Goal: Navigation & Orientation: Find specific page/section

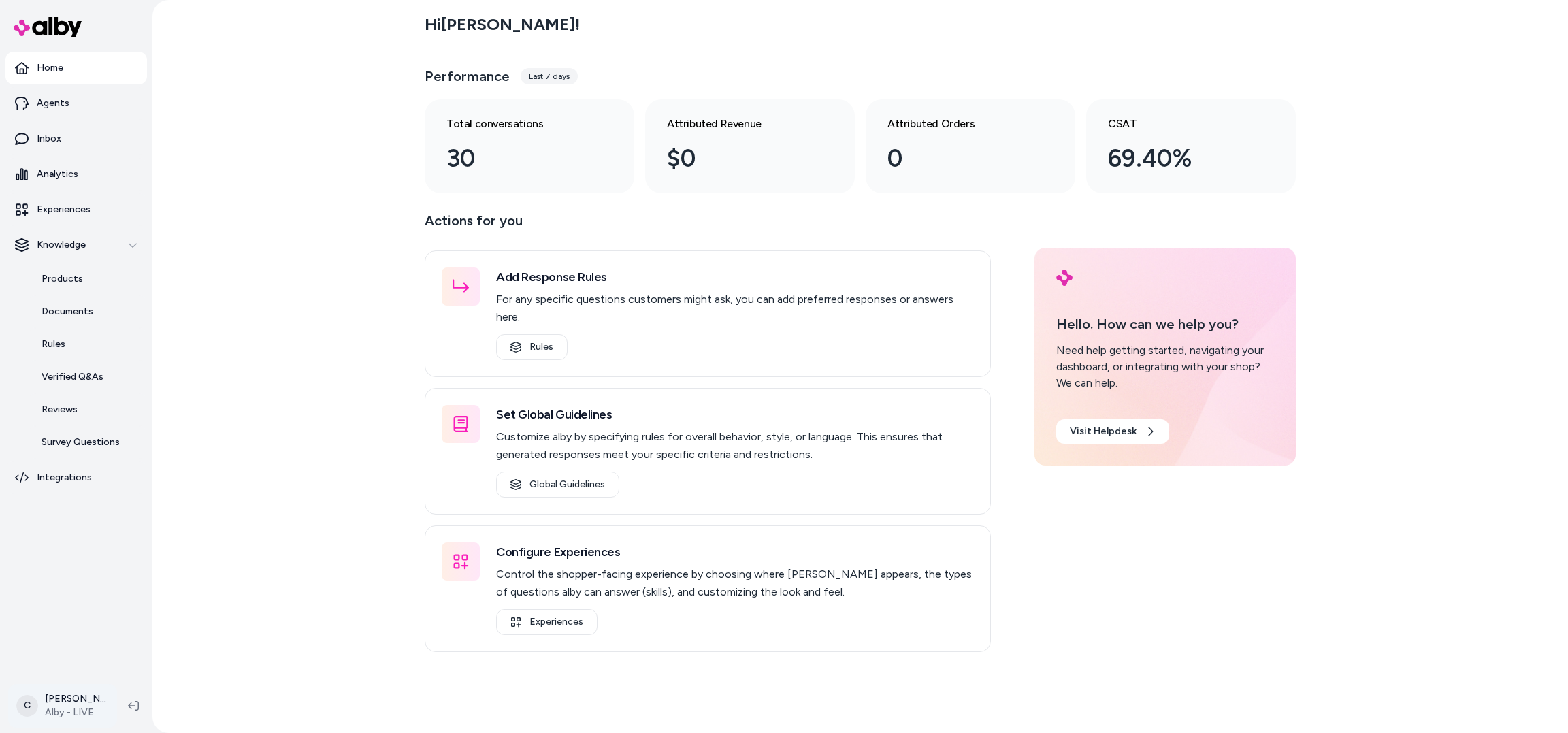
click at [76, 703] on html "Home Agents Inbox Analytics Experiences Knowledge Products Documents Rules Veri…" at bounding box center [784, 366] width 1568 height 733
click at [116, 513] on div "Shortcuts ⌘K" at bounding box center [120, 511] width 211 height 33
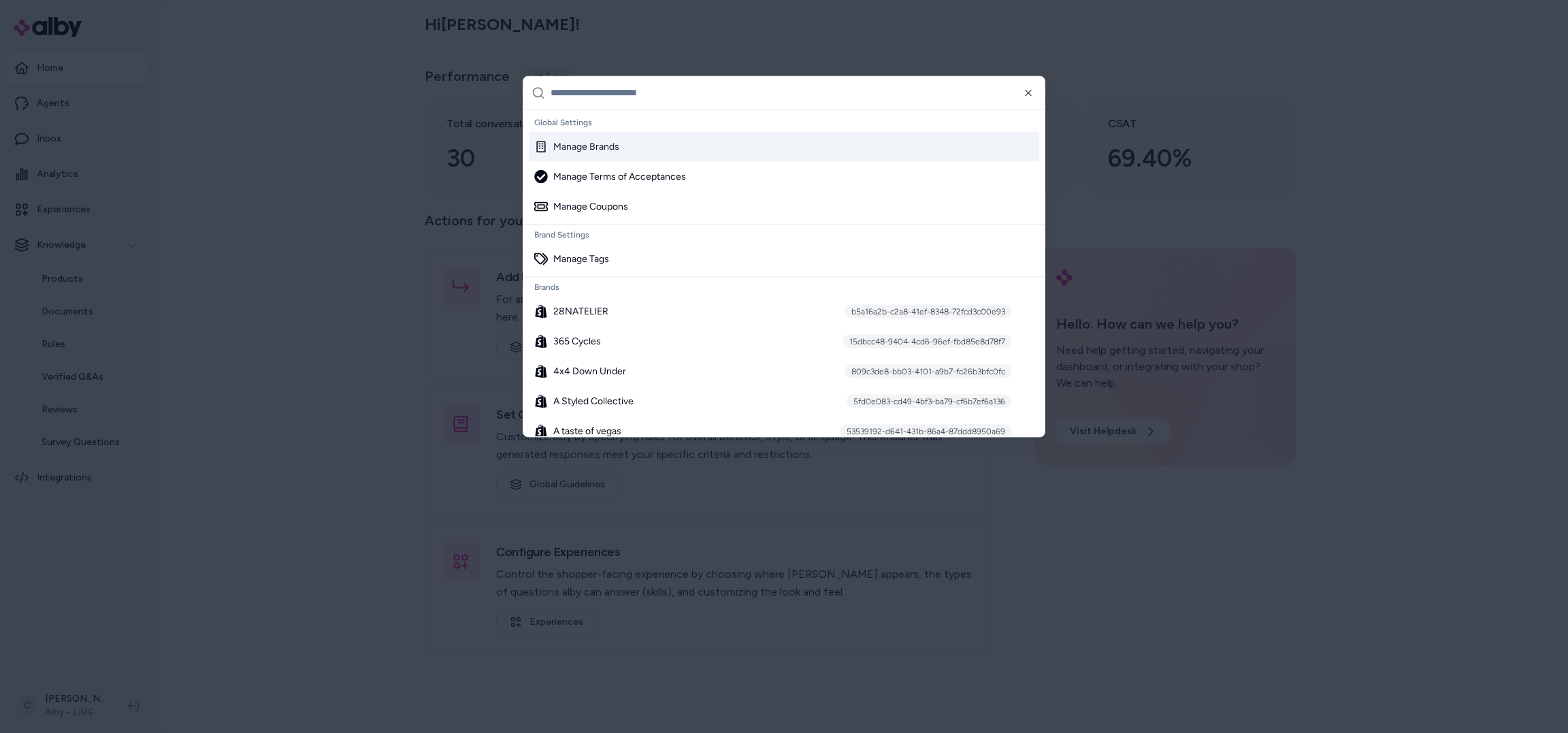
click at [613, 84] on input "text" at bounding box center [793, 93] width 486 height 33
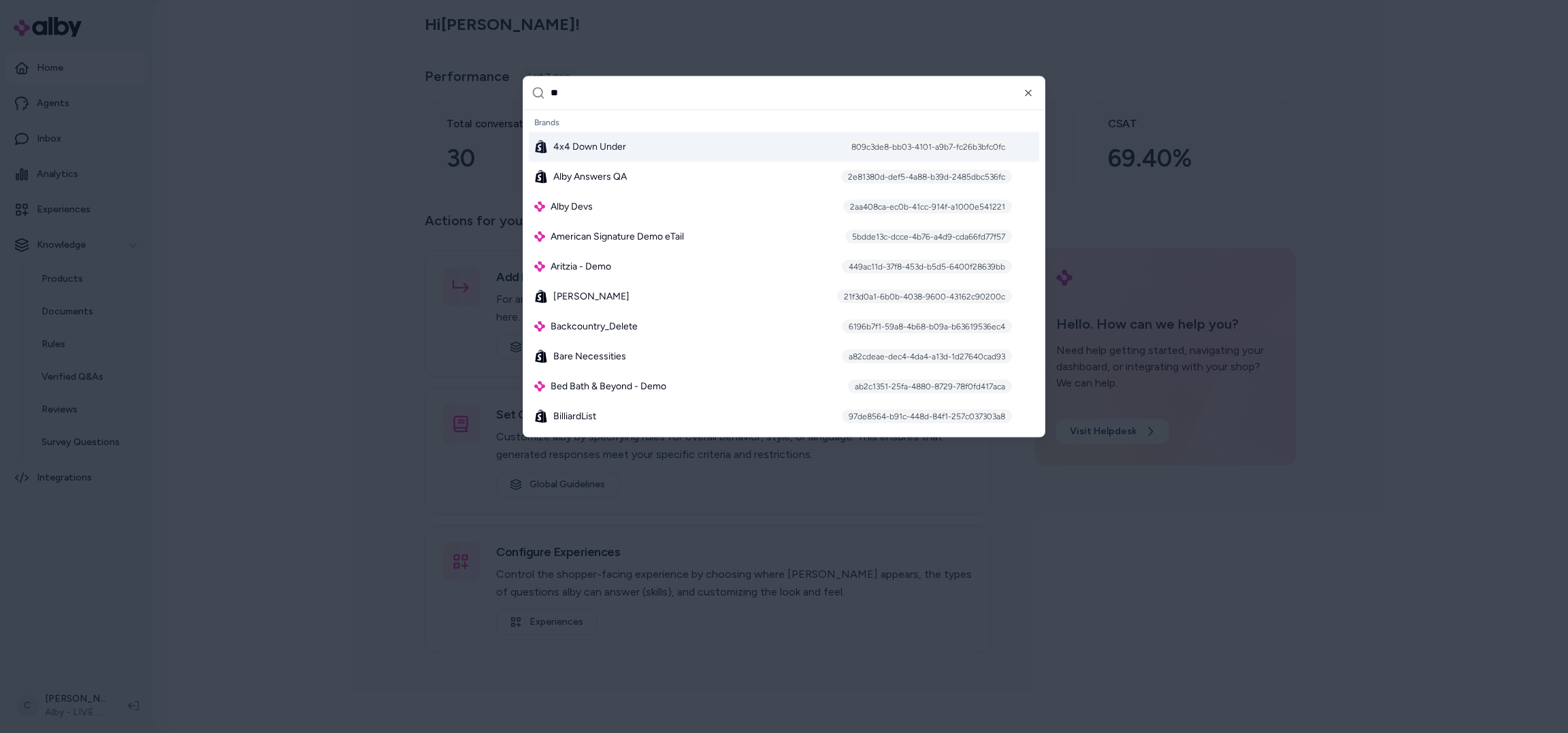
type input "*"
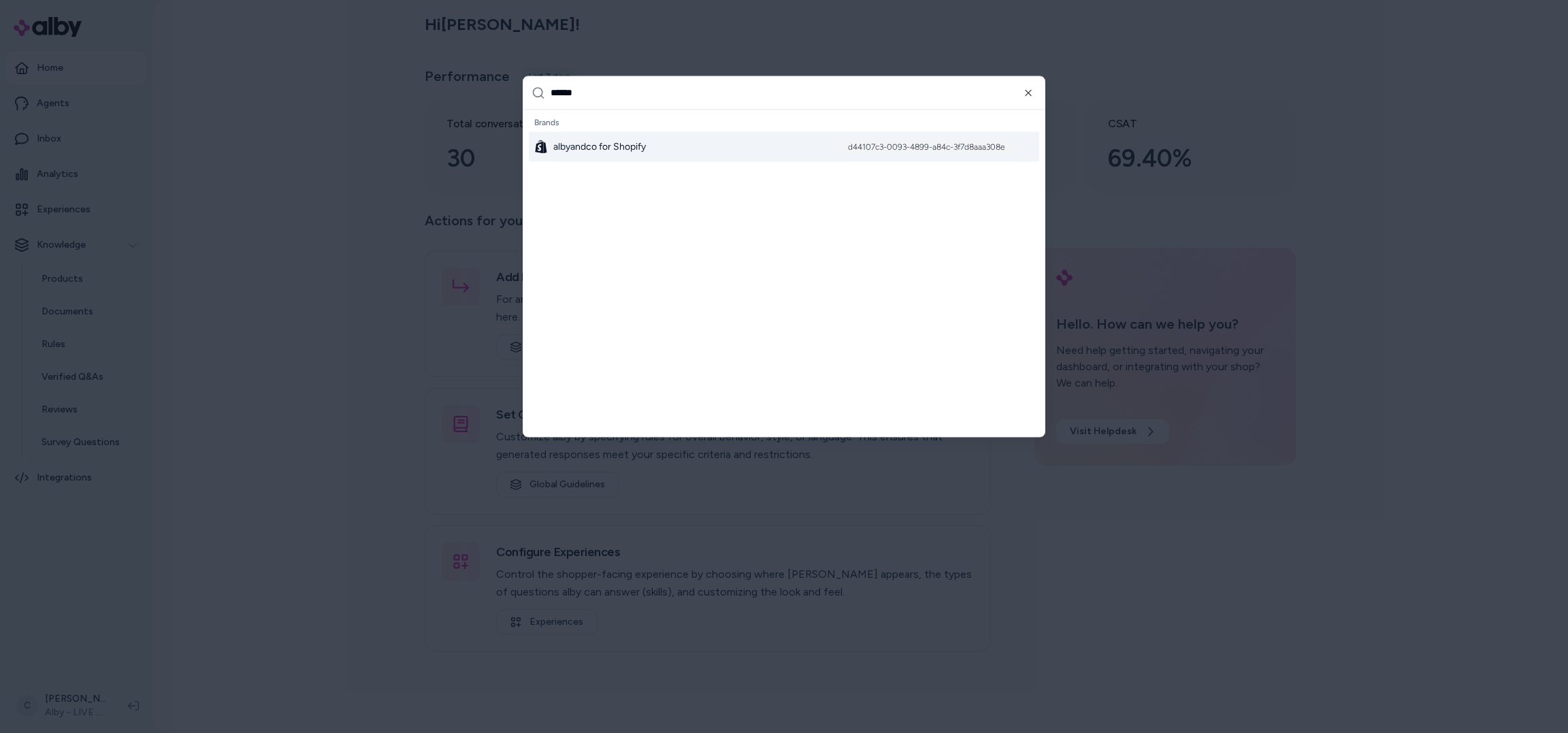
type input "*******"
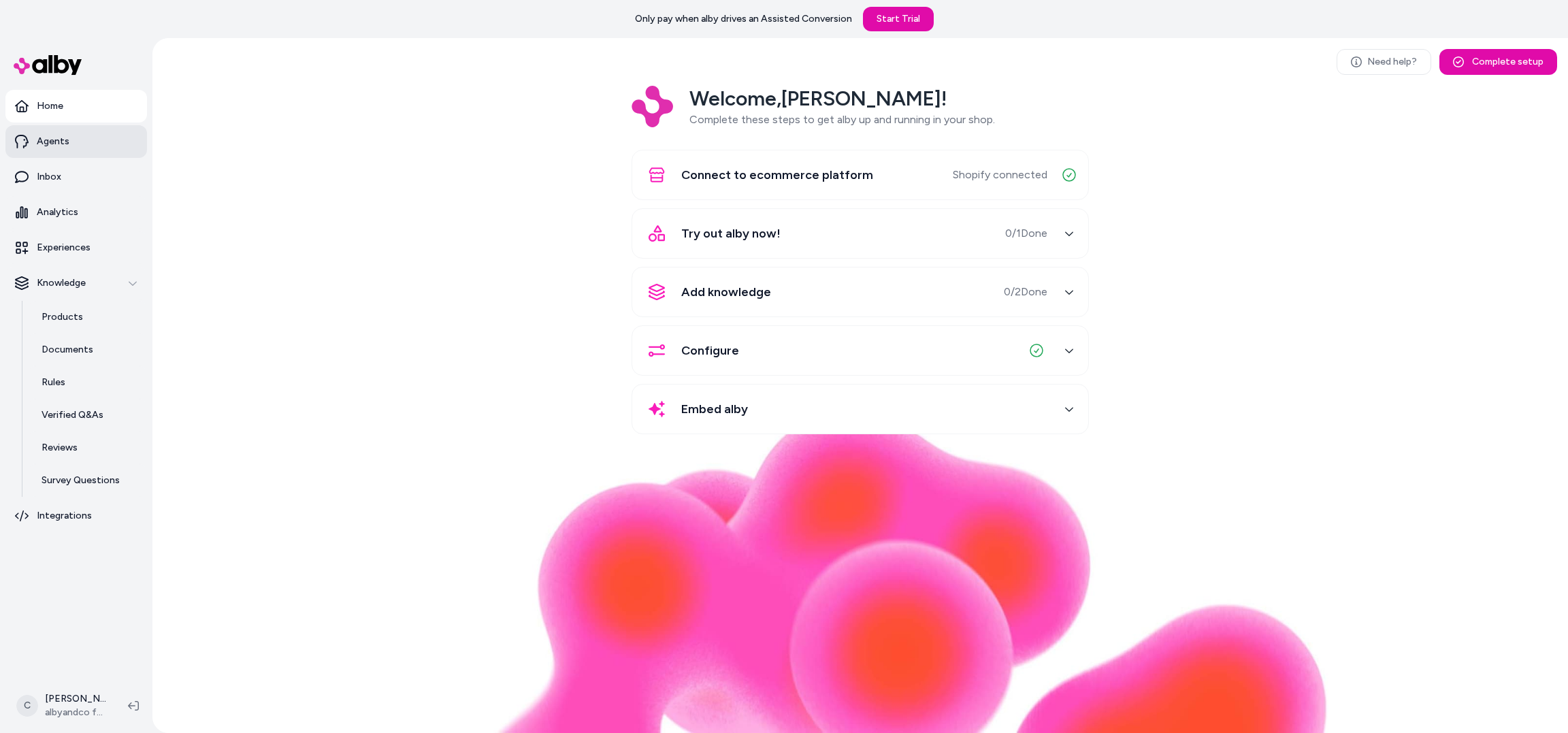
click at [76, 148] on link "Agents" at bounding box center [75, 142] width 141 height 33
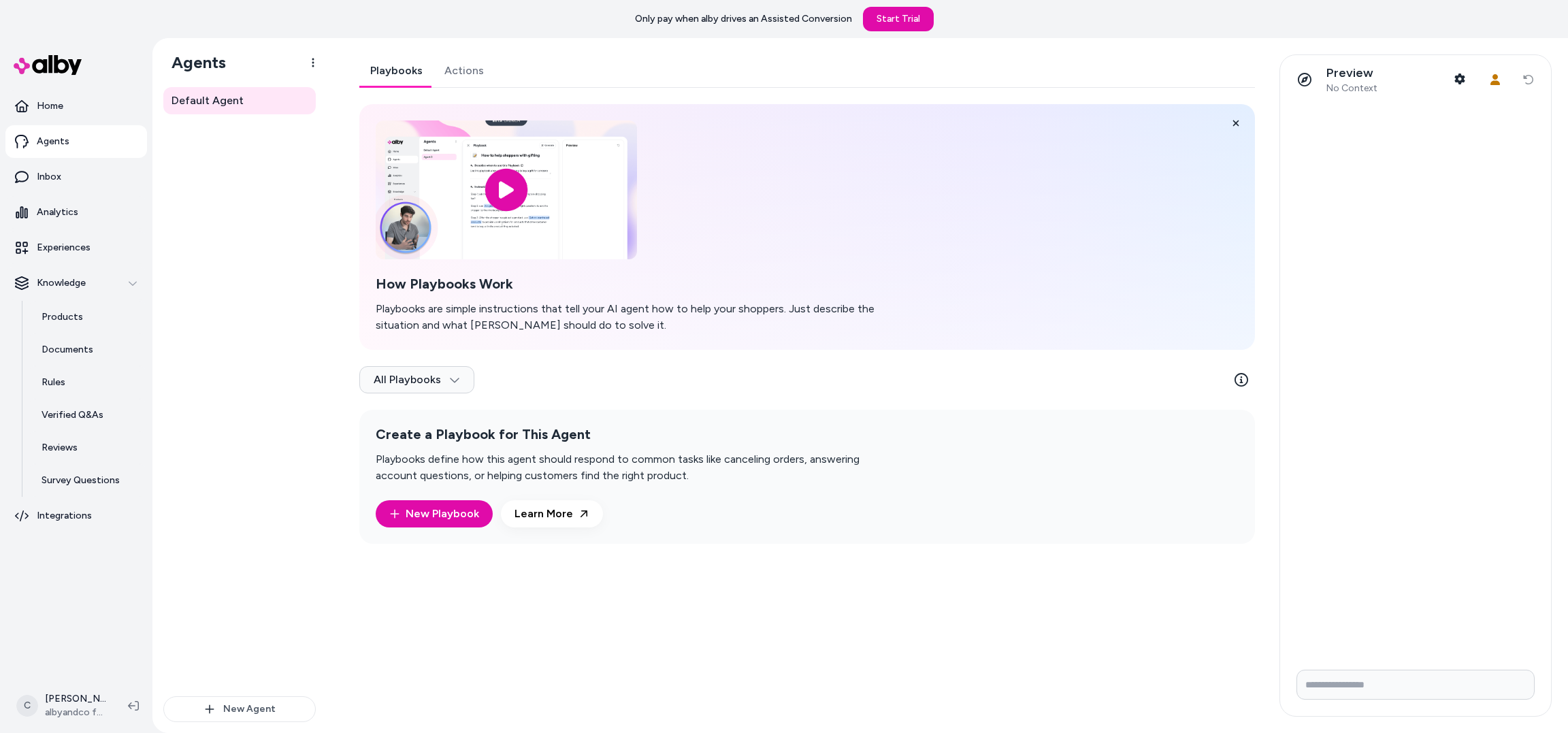
click at [484, 55] on link "Actions" at bounding box center [464, 71] width 61 height 33
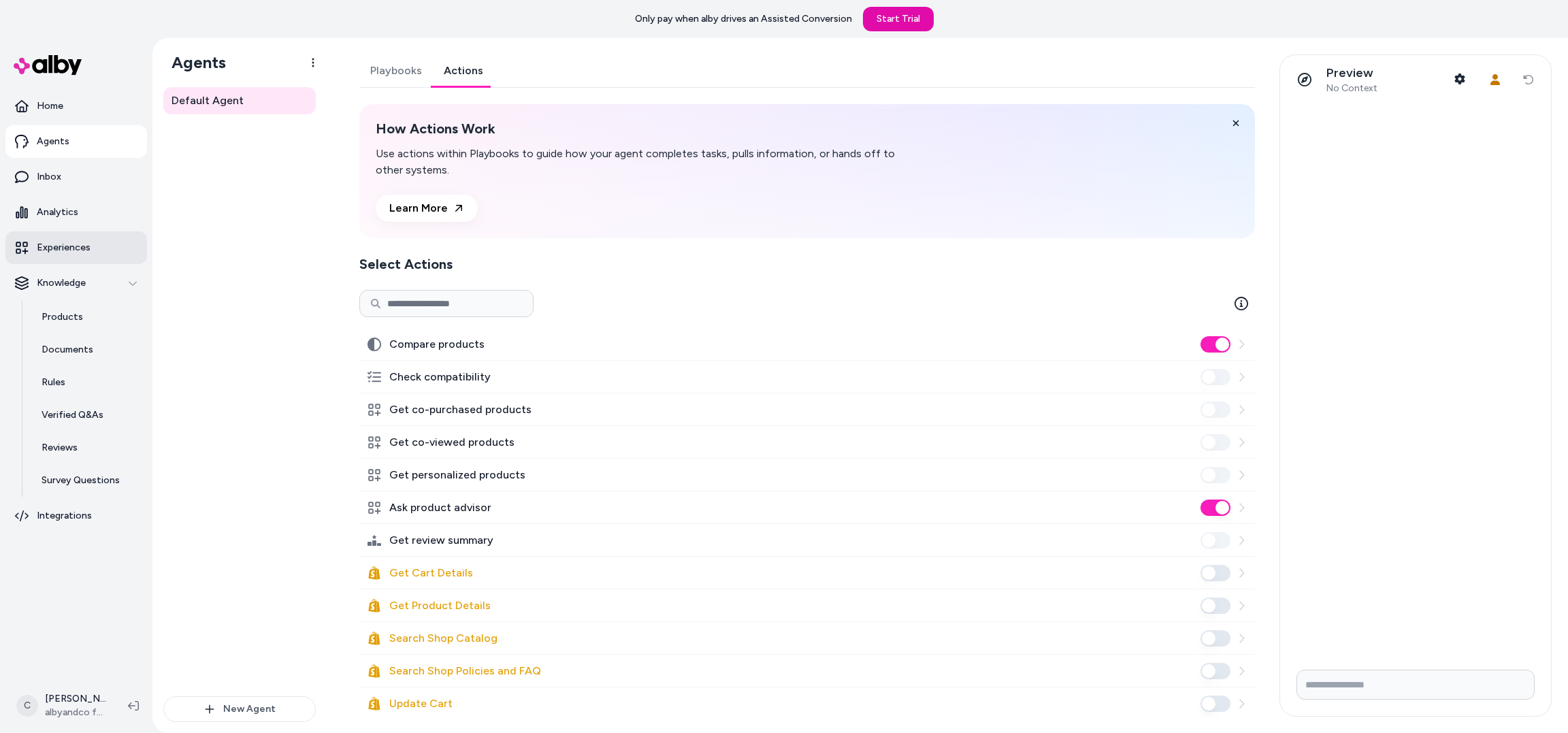
click at [77, 240] on link "Experiences" at bounding box center [75, 248] width 141 height 33
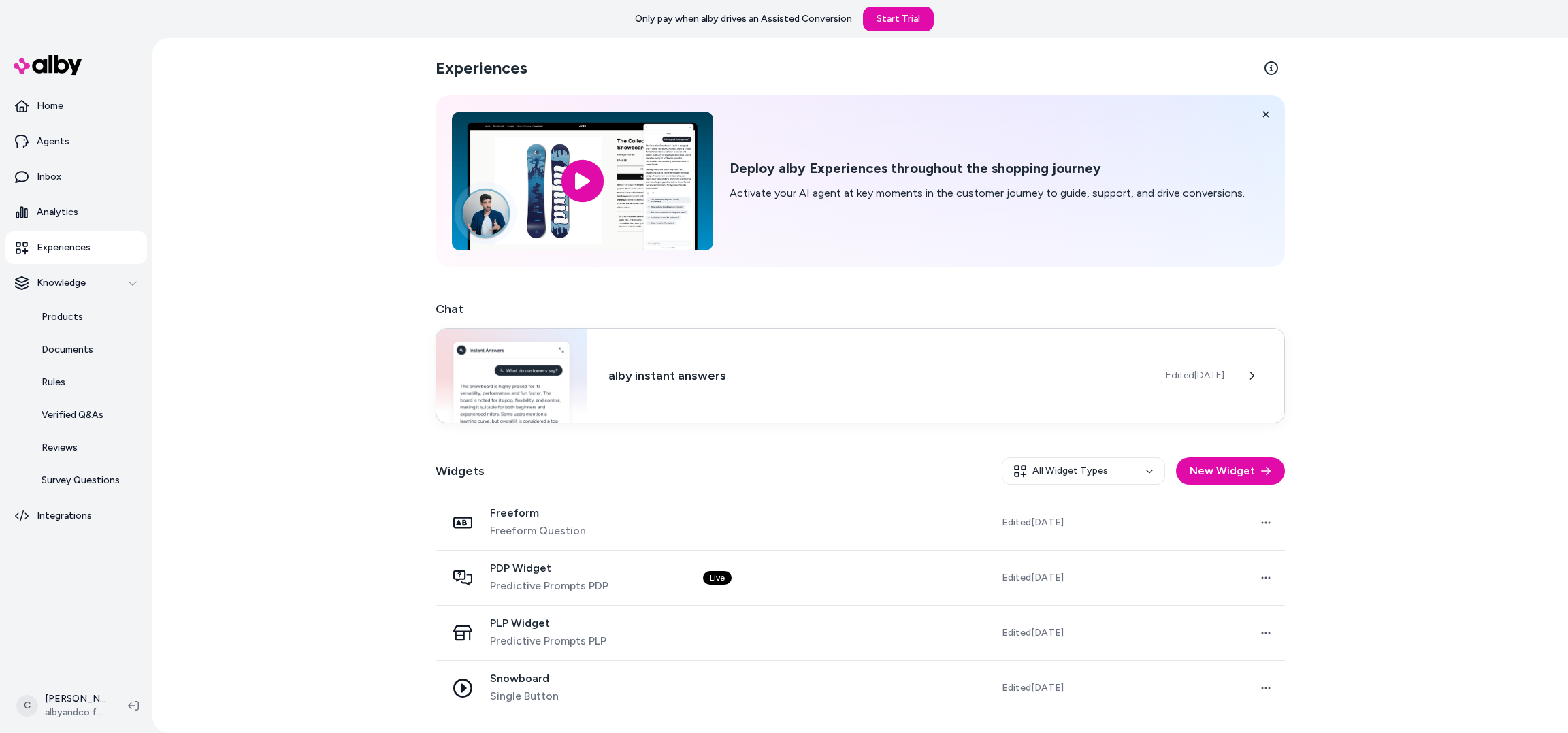
click at [1227, 361] on div "alby instant answers Edited [DATE]" at bounding box center [860, 376] width 849 height 96
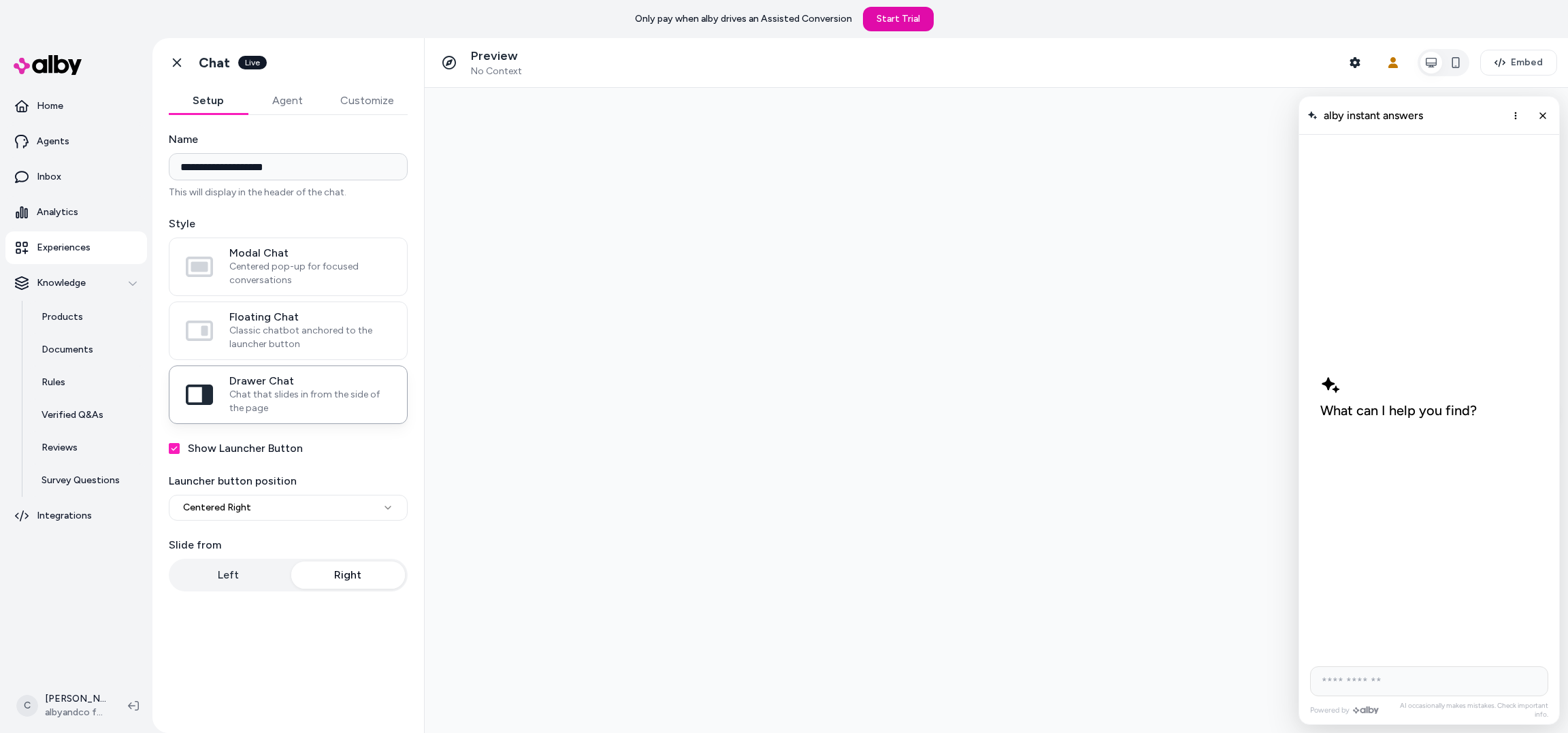
click at [284, 103] on button "Agent" at bounding box center [288, 101] width 79 height 27
click at [205, 96] on button "Setup" at bounding box center [208, 101] width 79 height 27
